Goal: Task Accomplishment & Management: Complete application form

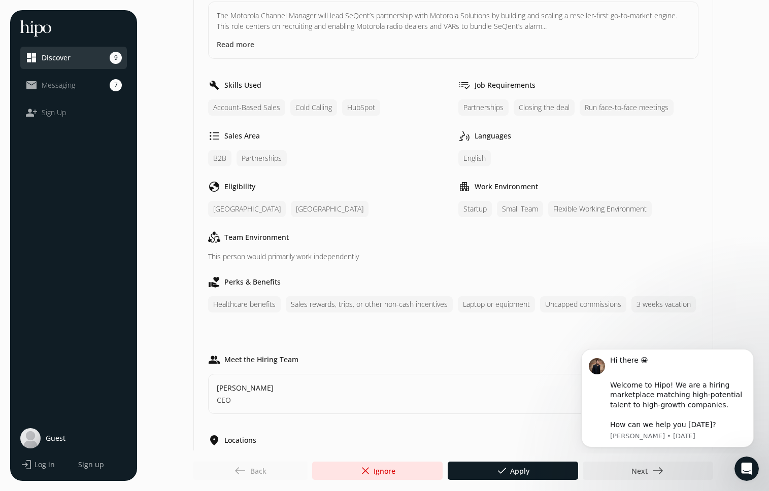
scroll to position [470, 0]
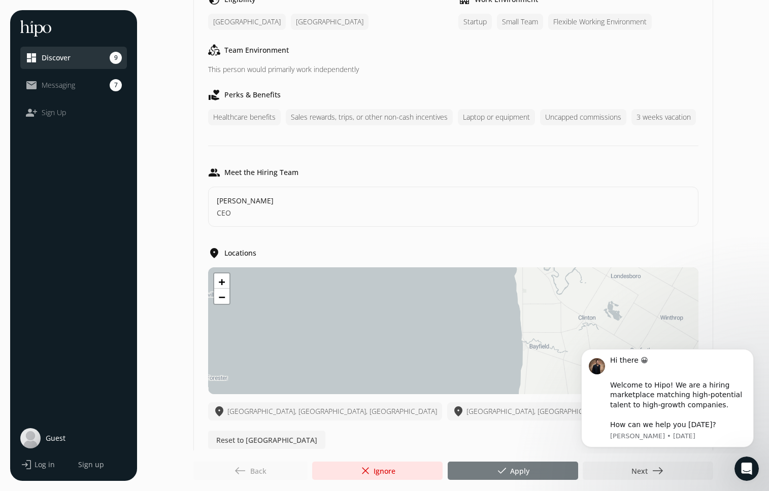
click at [527, 475] on span "done Apply" at bounding box center [513, 471] width 34 height 12
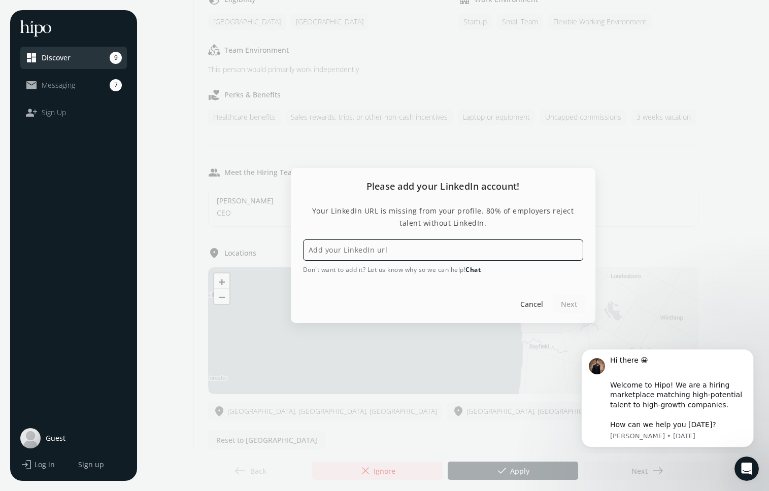
paste input "[URL][DOMAIN_NAME]"
type input "[URL][DOMAIN_NAME]"
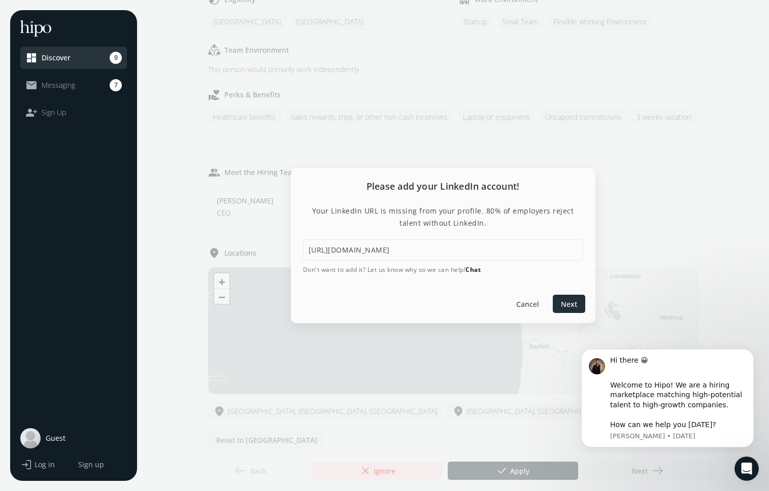
click at [572, 302] on span "Next" at bounding box center [569, 304] width 16 height 11
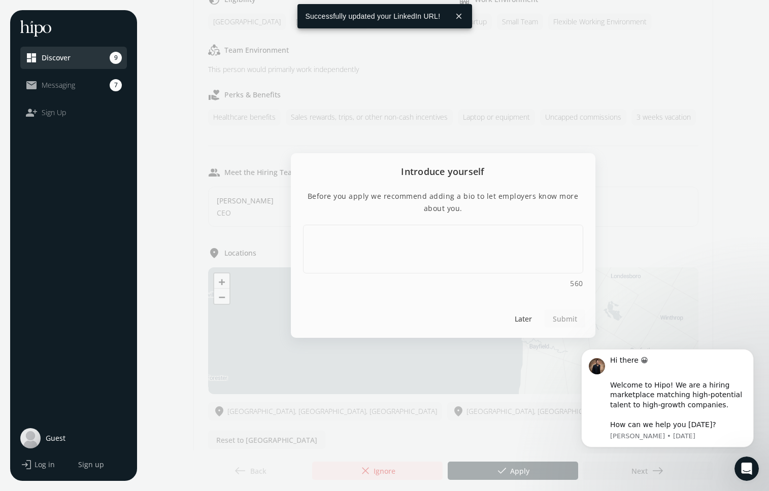
click at [458, 125] on div at bounding box center [384, 245] width 769 height 491
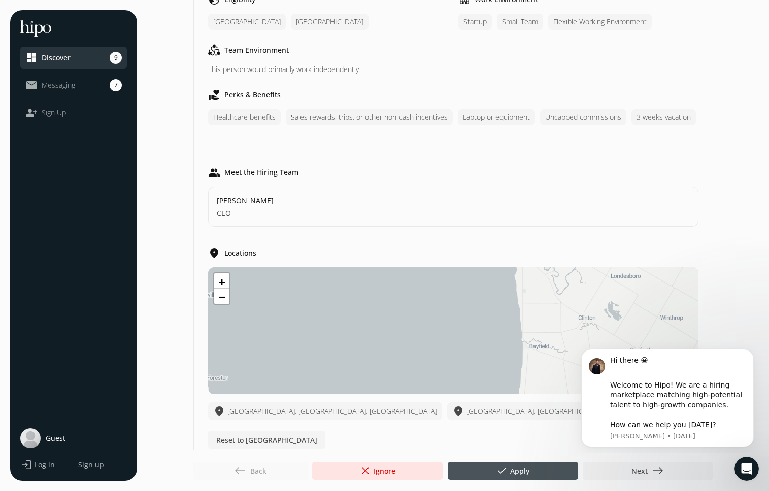
click at [63, 58] on span "Discover" at bounding box center [56, 58] width 29 height 10
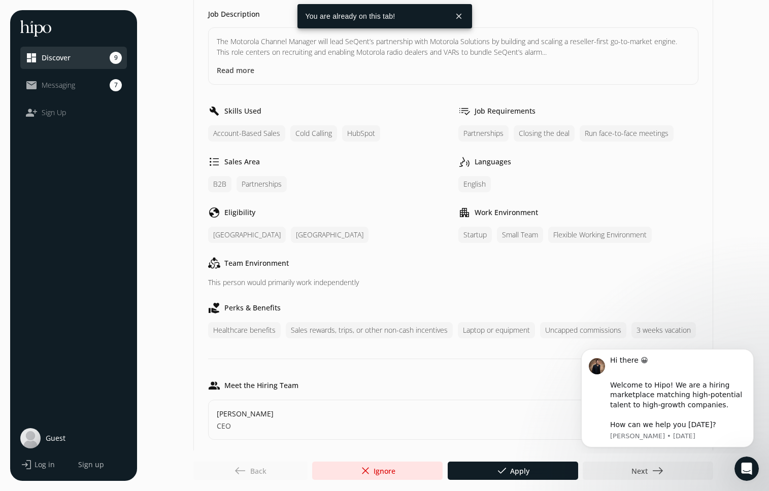
scroll to position [0, 0]
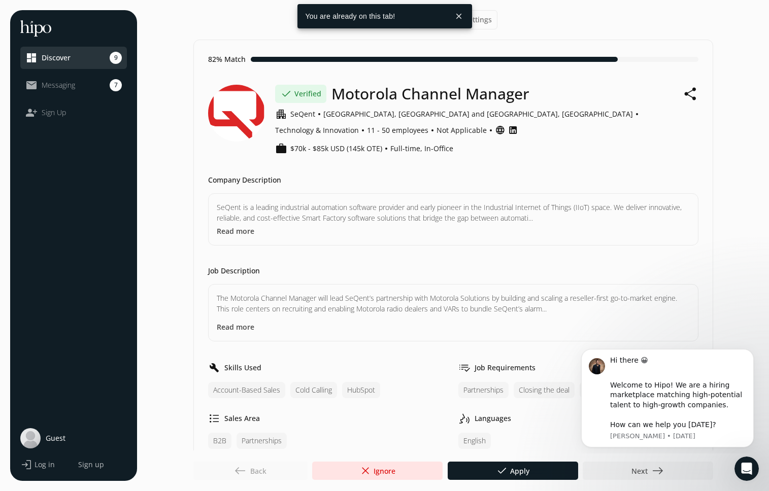
click at [50, 89] on span "Messaging" at bounding box center [59, 85] width 34 height 10
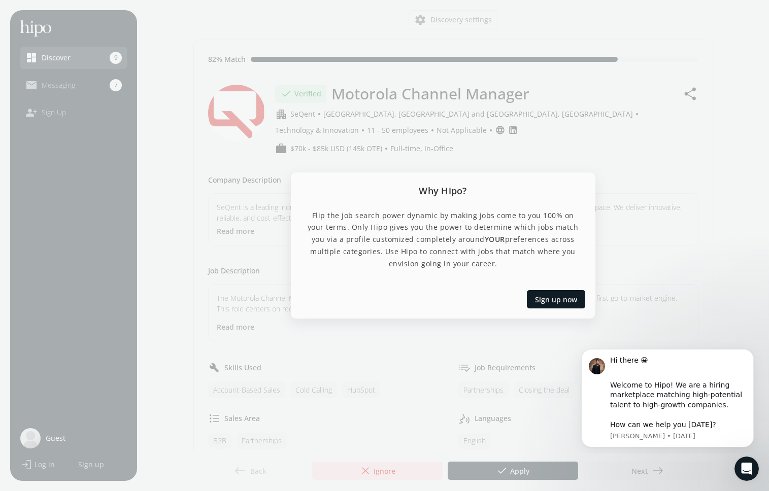
click at [563, 109] on div at bounding box center [384, 245] width 769 height 491
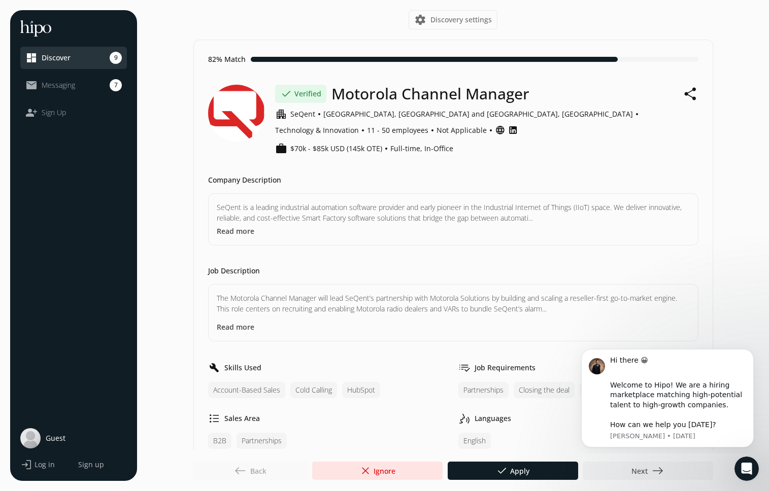
click at [40, 462] on span "Log in" at bounding box center [45, 465] width 20 height 10
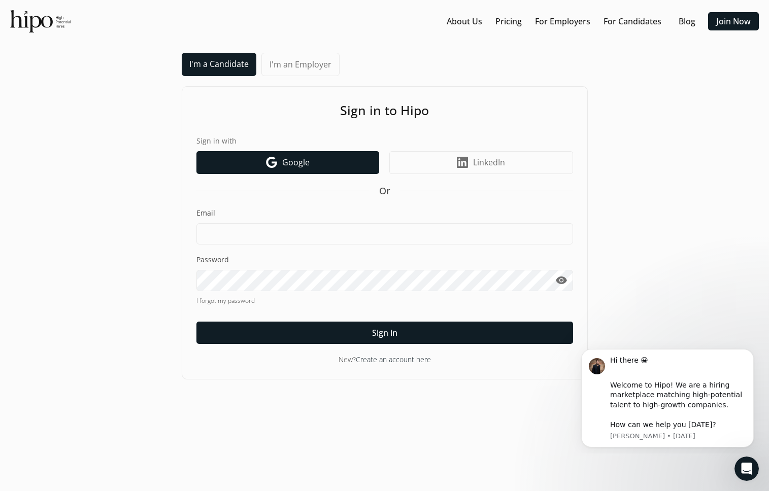
click at [246, 160] on link "Google icon Google" at bounding box center [287, 162] width 183 height 23
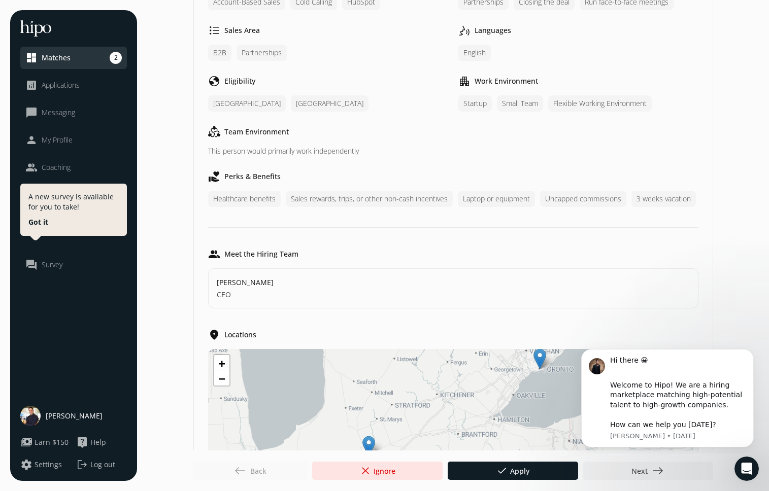
scroll to position [470, 0]
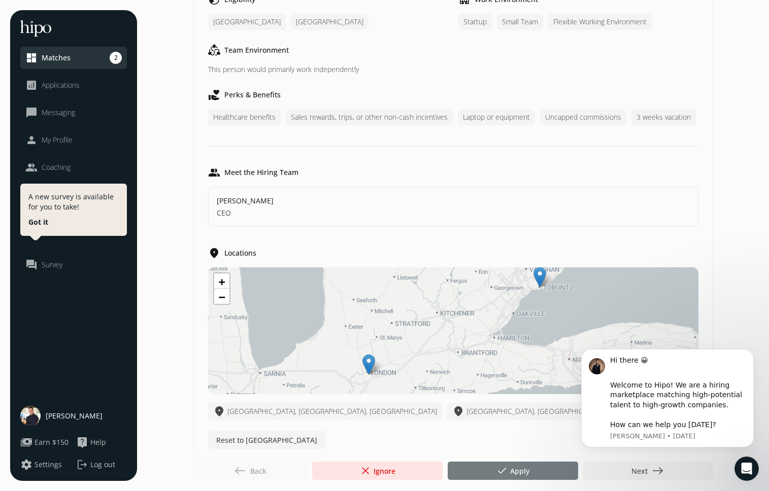
click at [491, 465] on div at bounding box center [513, 471] width 130 height 18
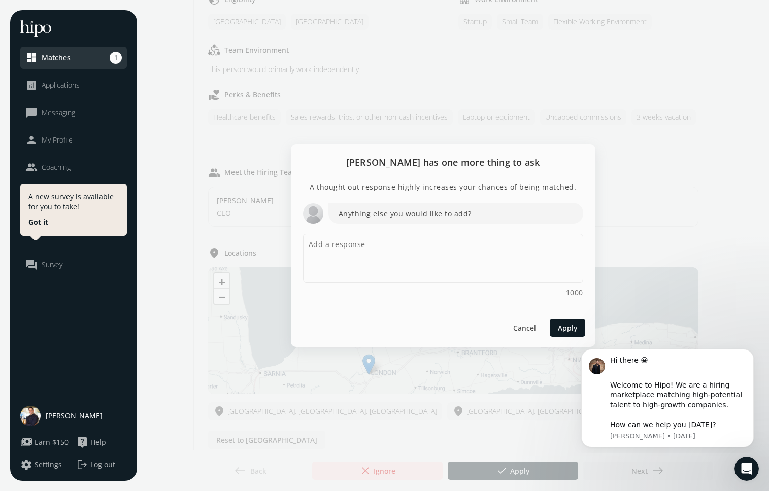
scroll to position [0, 0]
